Goal: Navigation & Orientation: Go to known website

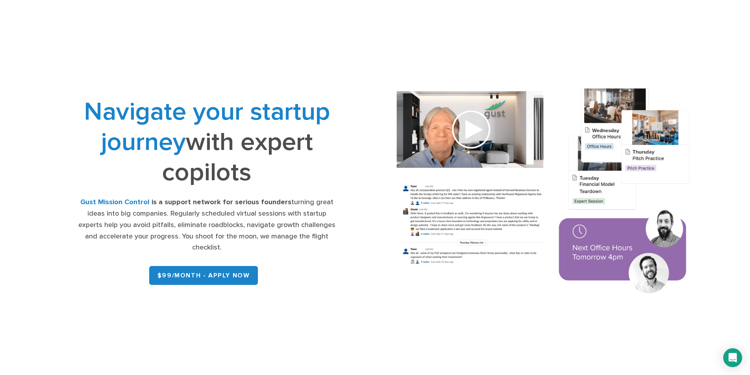
click at [282, 218] on div "Gust Mission Control is a support network for serious founders turning great id…" at bounding box center [207, 225] width 260 height 57
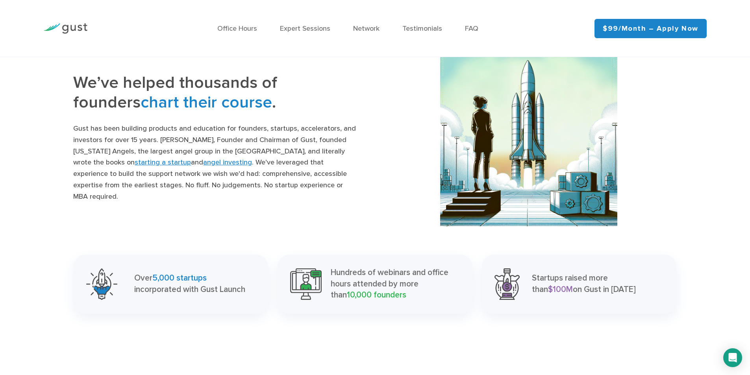
scroll to position [826, 0]
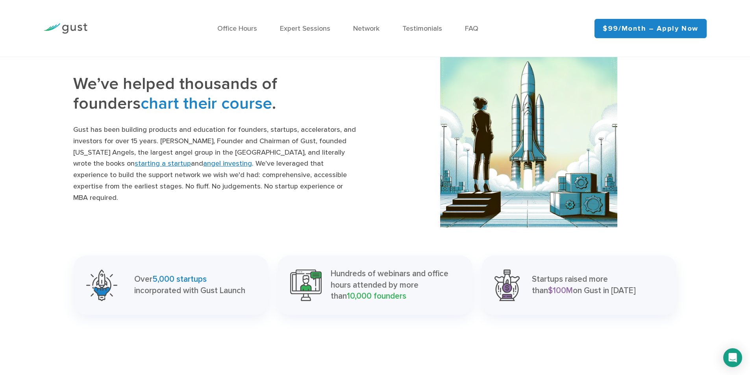
click at [85, 29] on img at bounding box center [65, 28] width 44 height 11
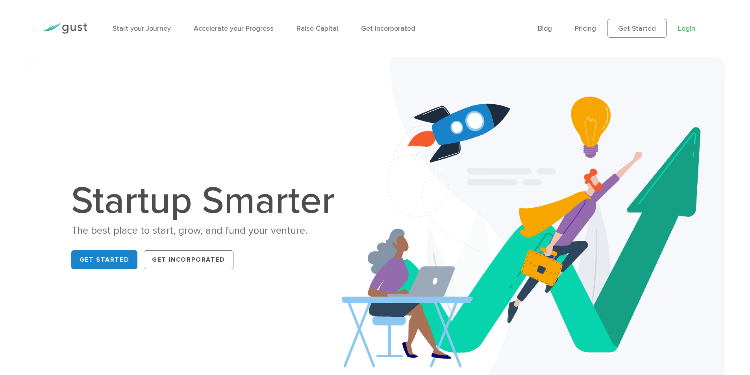
click at [689, 28] on link "Login" at bounding box center [686, 28] width 17 height 8
